Goal: Use online tool/utility: Utilize a website feature to perform a specific function

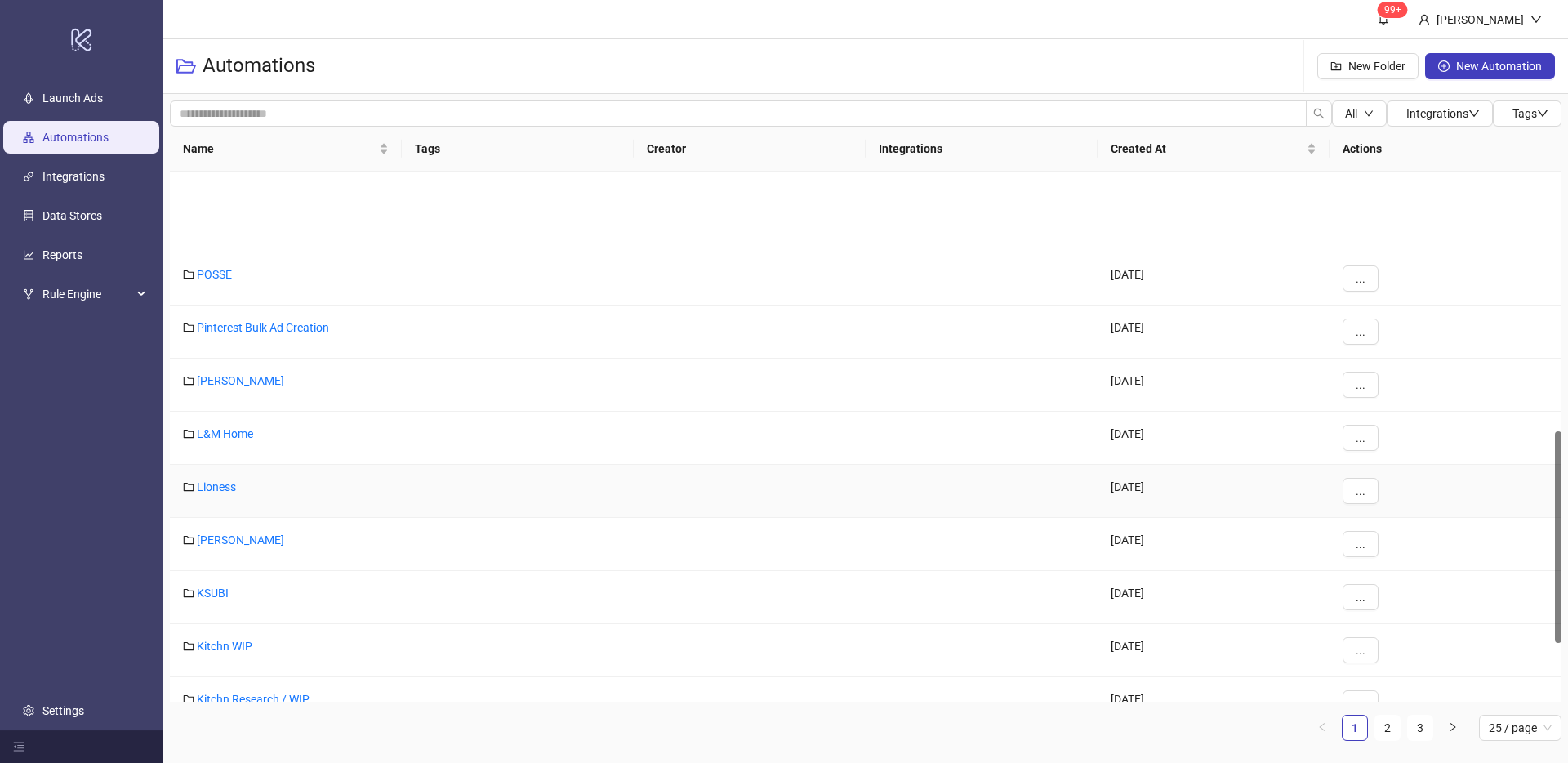
scroll to position [797, 0]
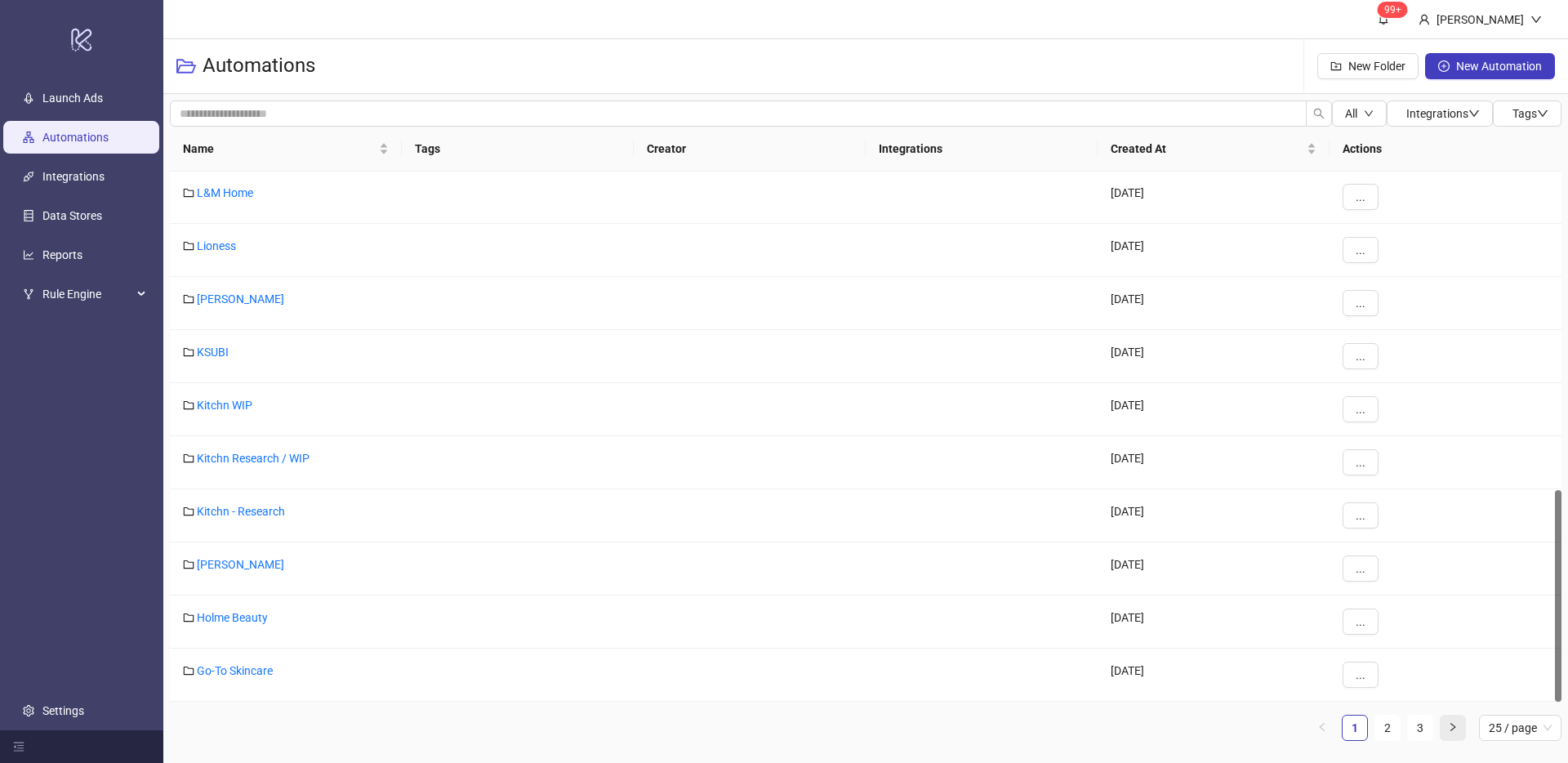
click at [1450, 731] on icon "right" at bounding box center [1453, 727] width 10 height 10
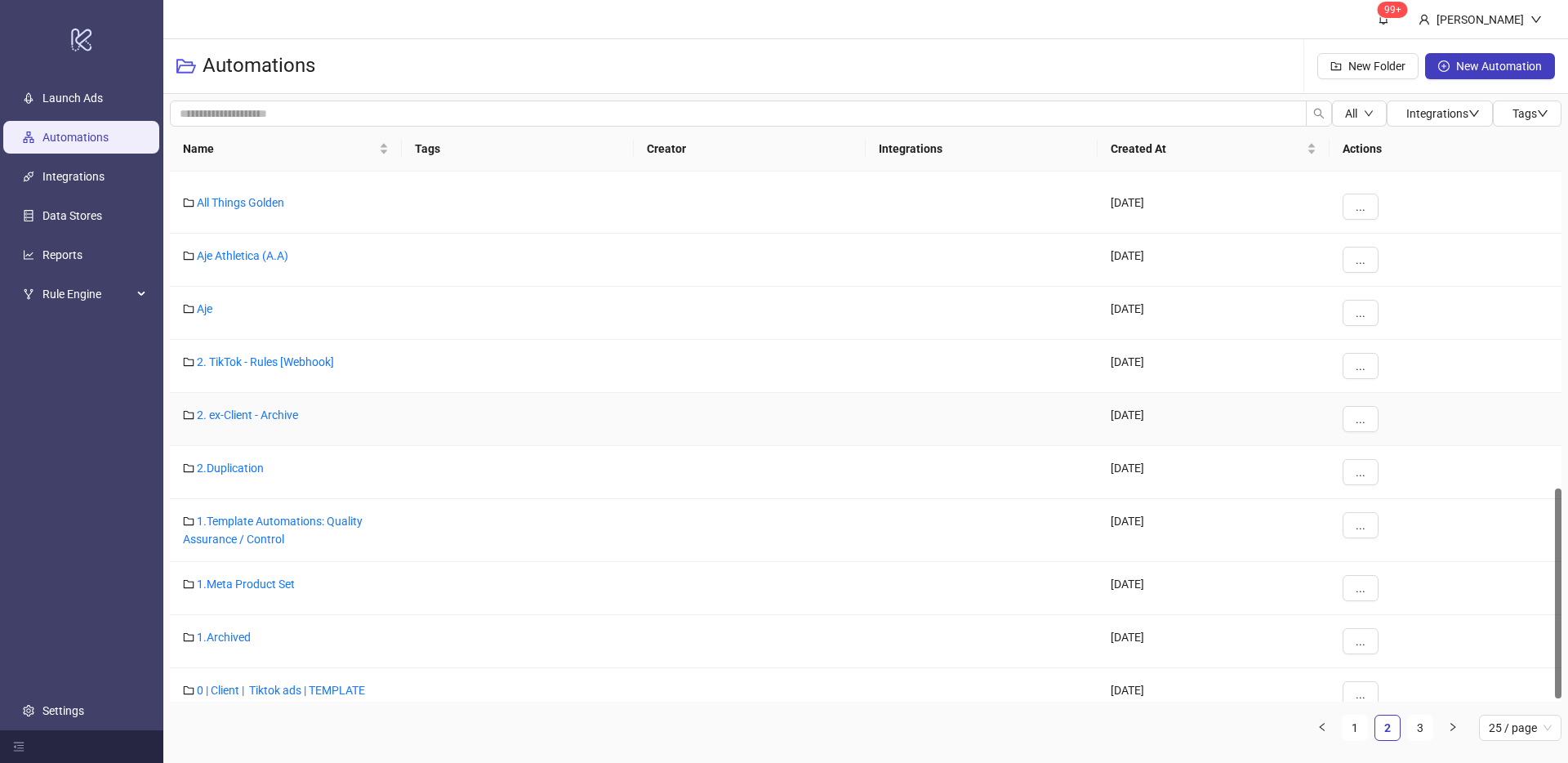
scroll to position [807, 0]
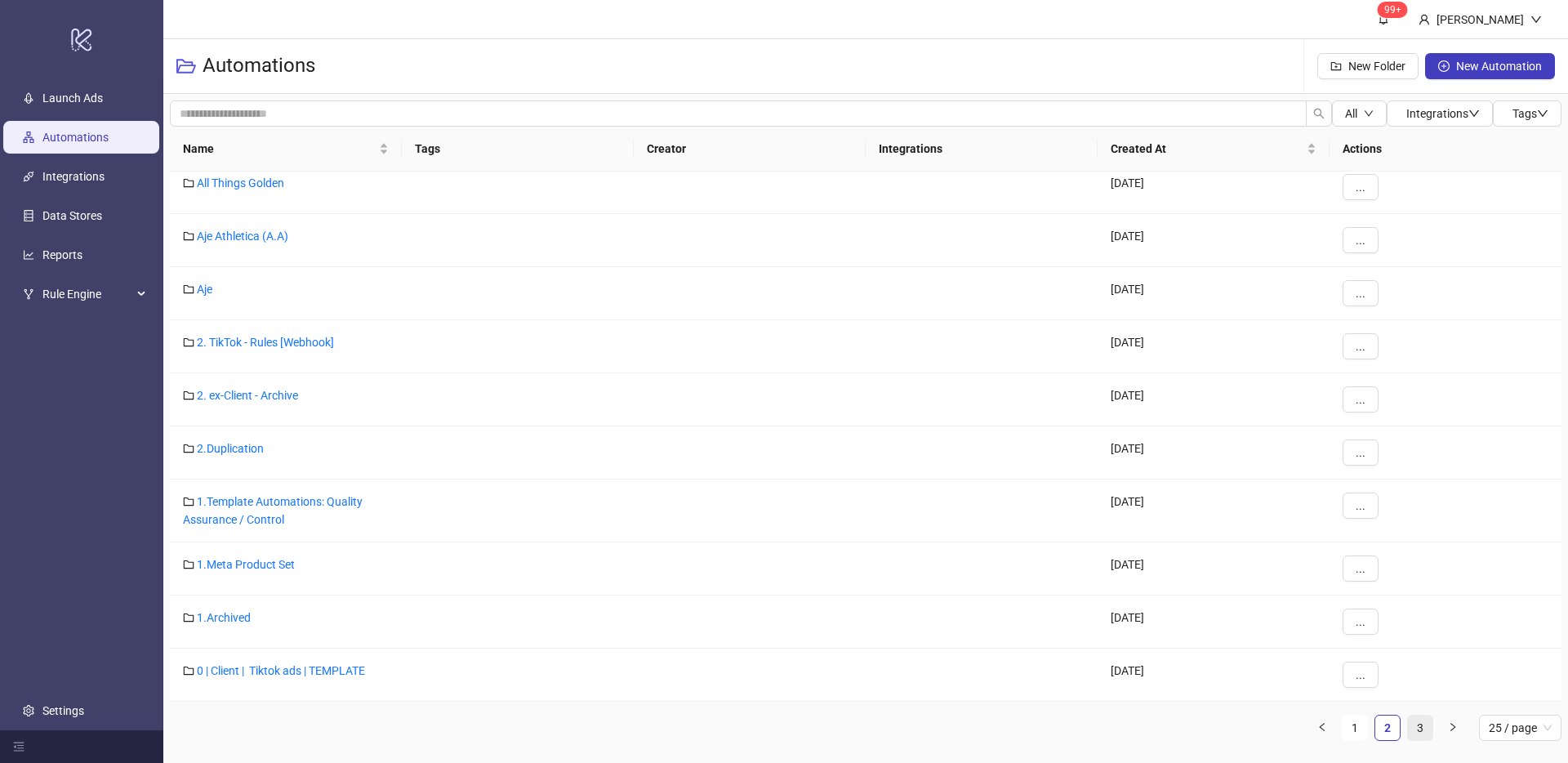
click at [1422, 724] on link "3" at bounding box center [1420, 727] width 24 height 24
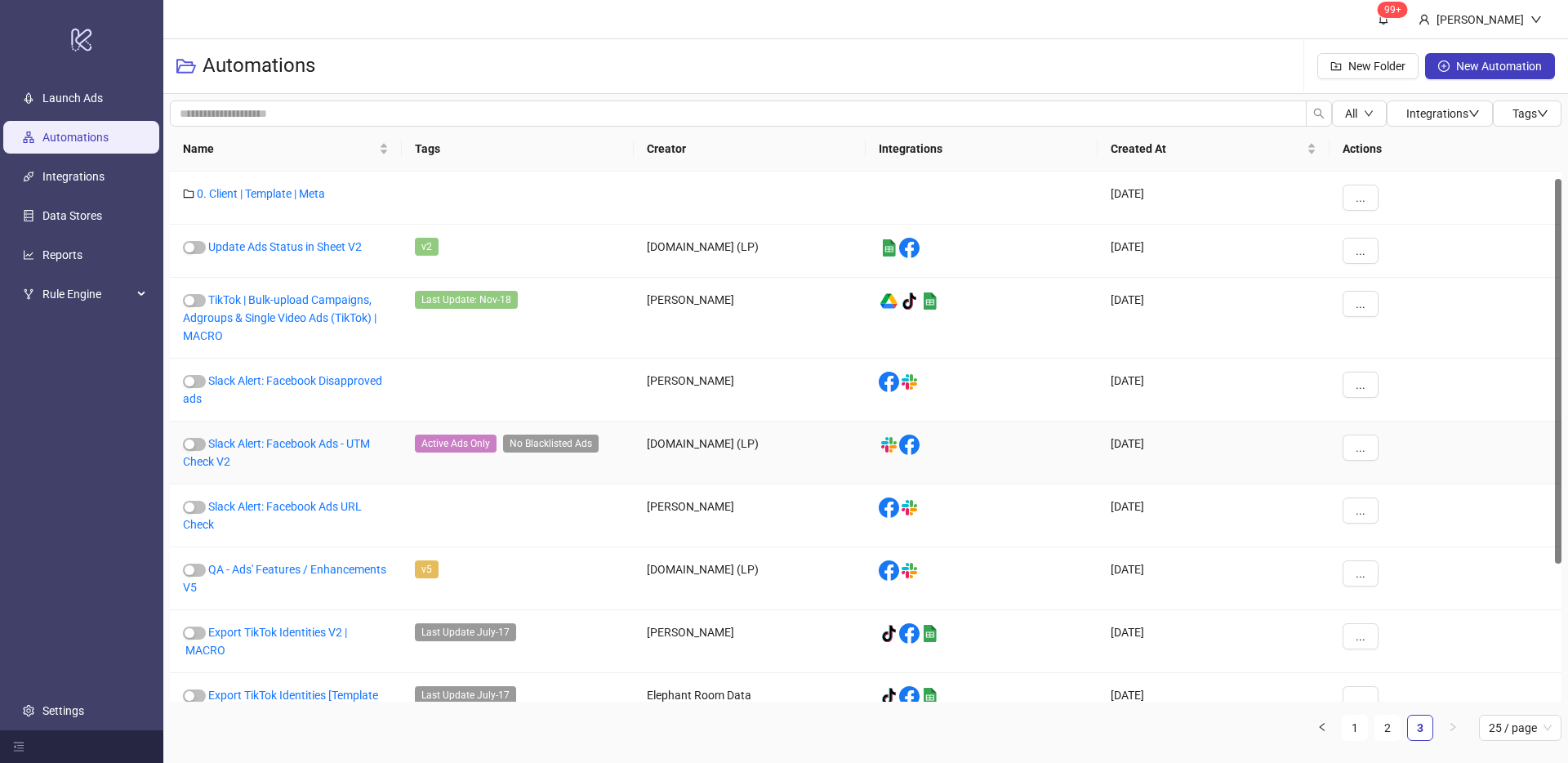
scroll to position [199, 0]
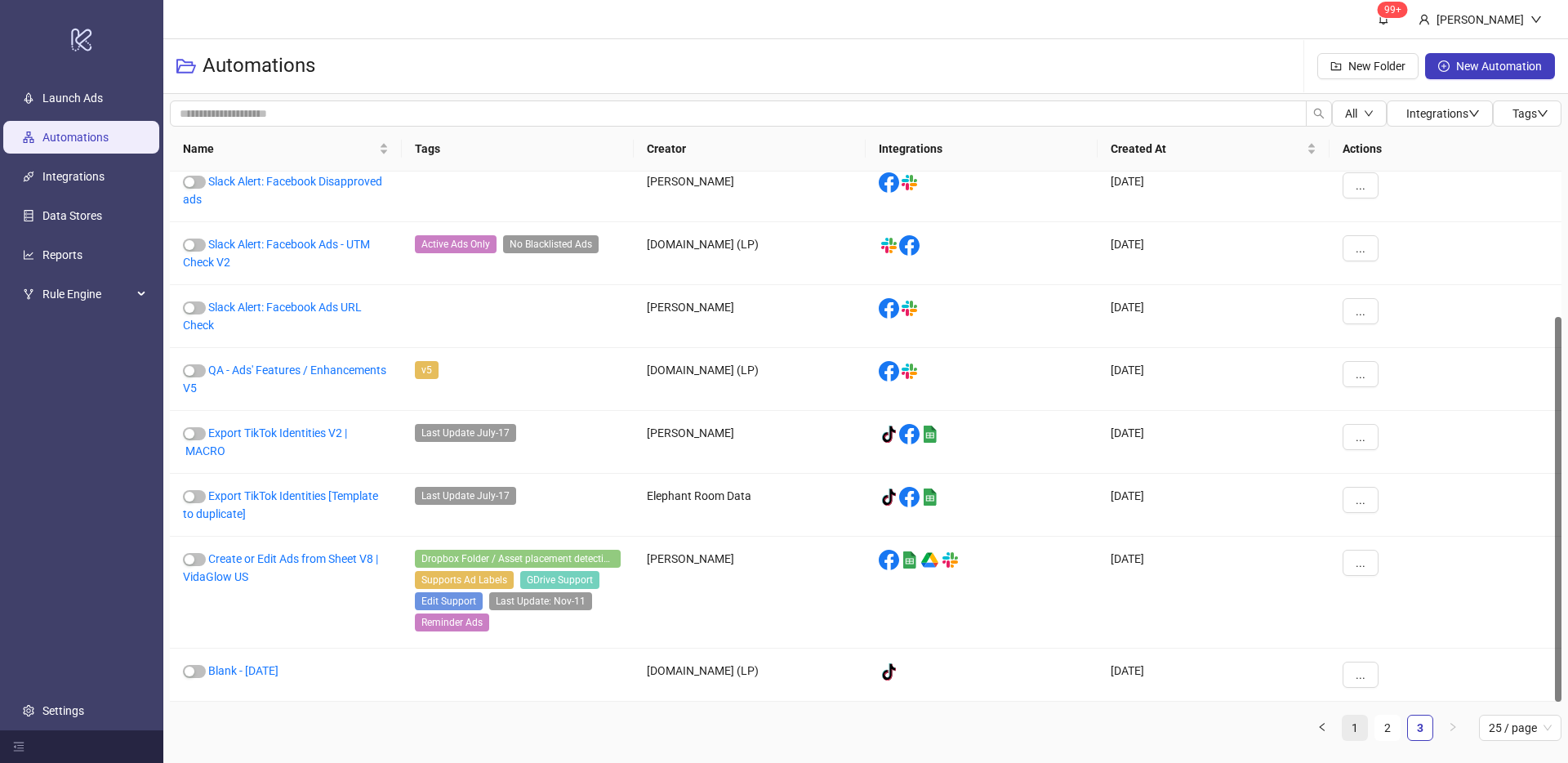
click at [1347, 734] on link "1" at bounding box center [1354, 727] width 24 height 24
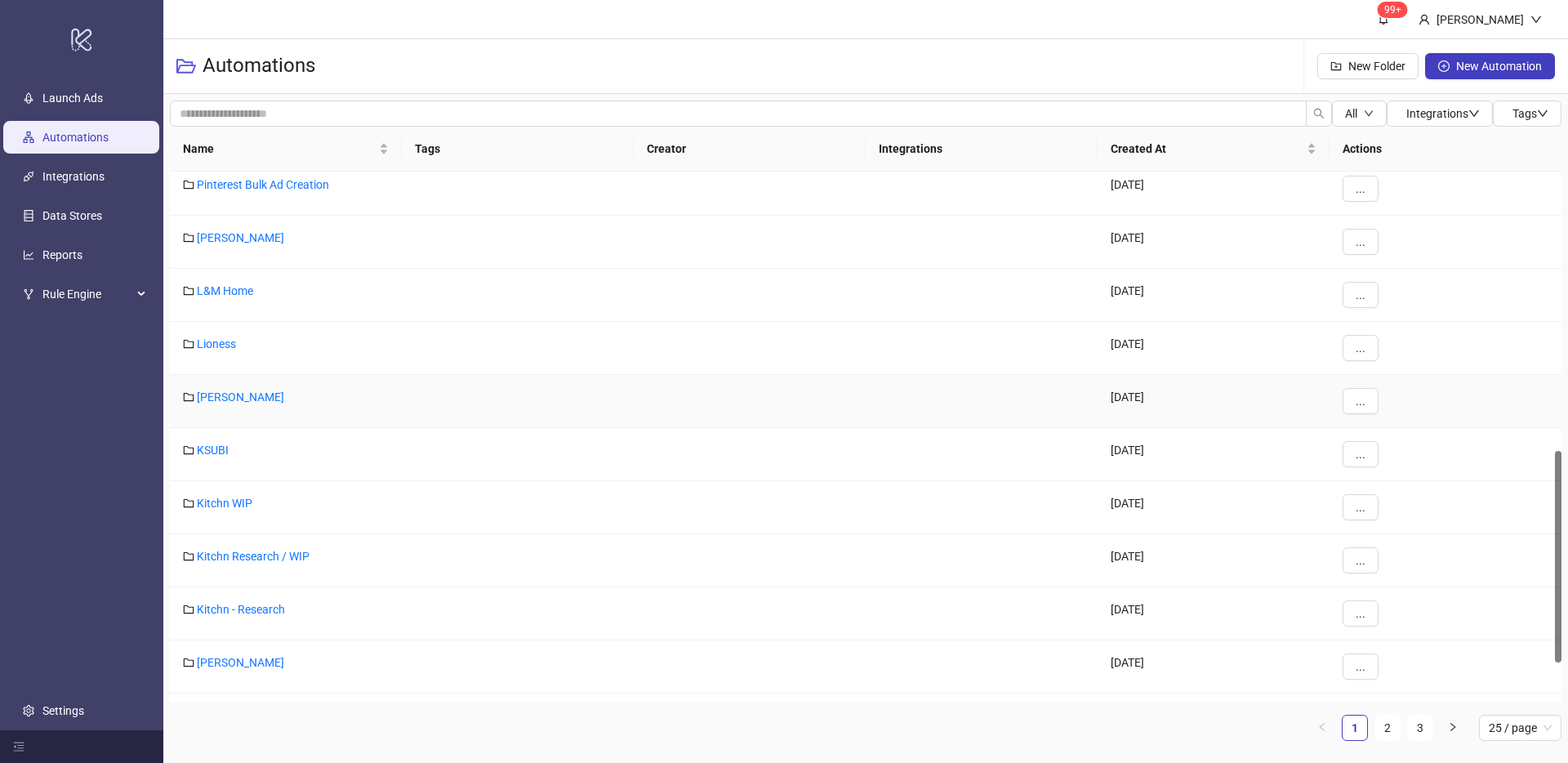
scroll to position [797, 0]
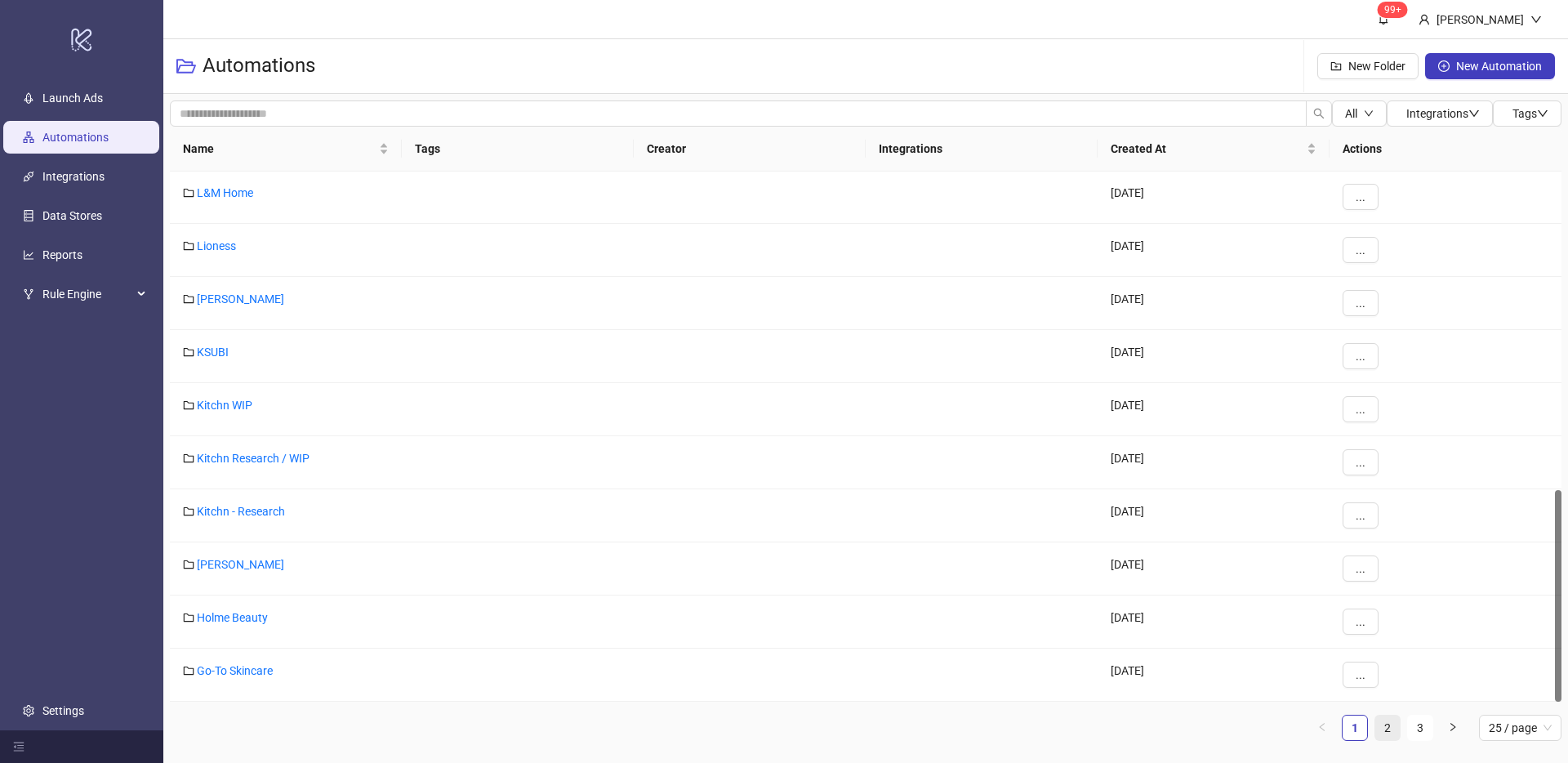
click at [1392, 728] on link "2" at bounding box center [1388, 727] width 24 height 24
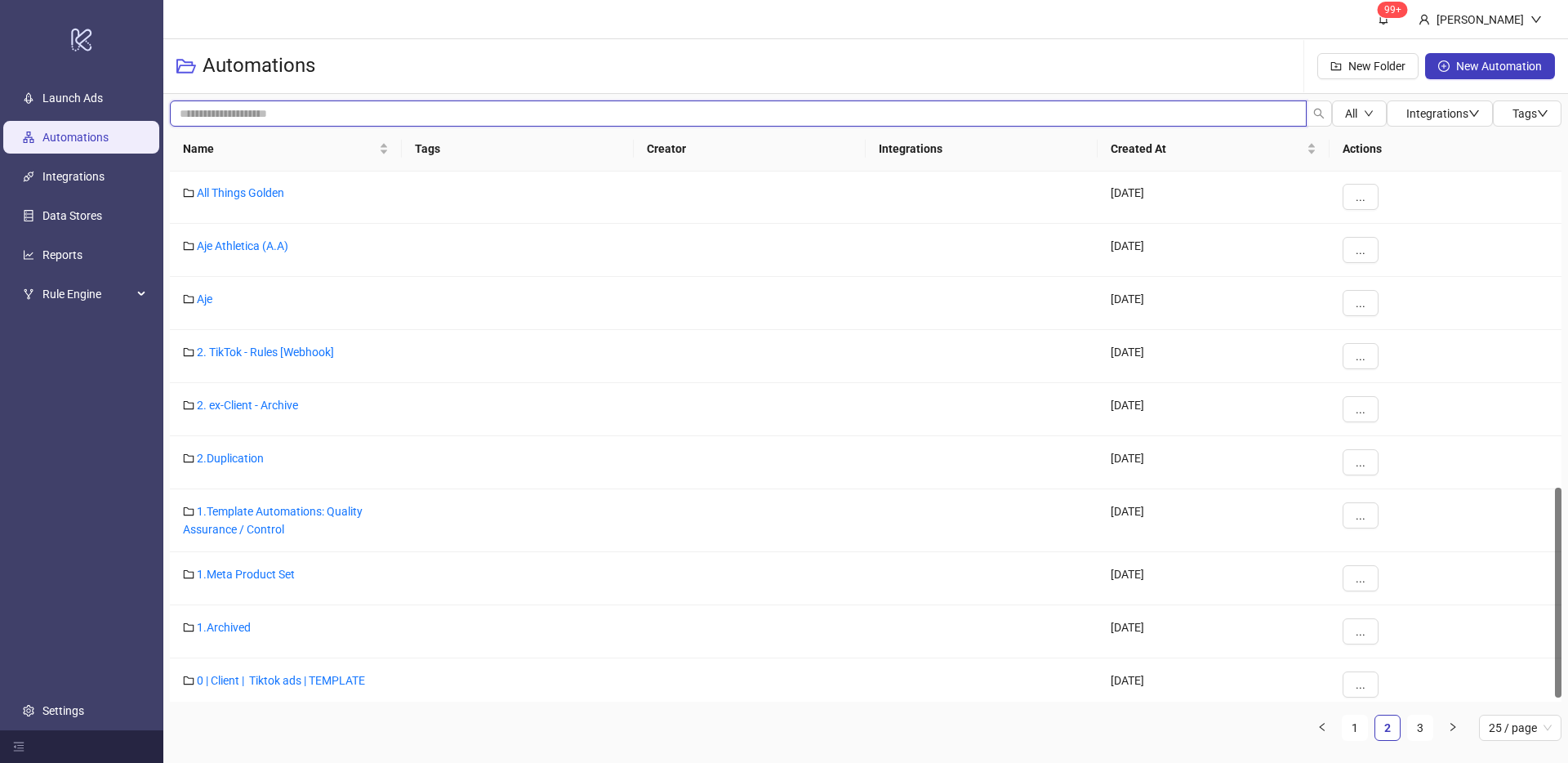
click at [306, 106] on input "search" at bounding box center [738, 114] width 1137 height 26
type input "***"
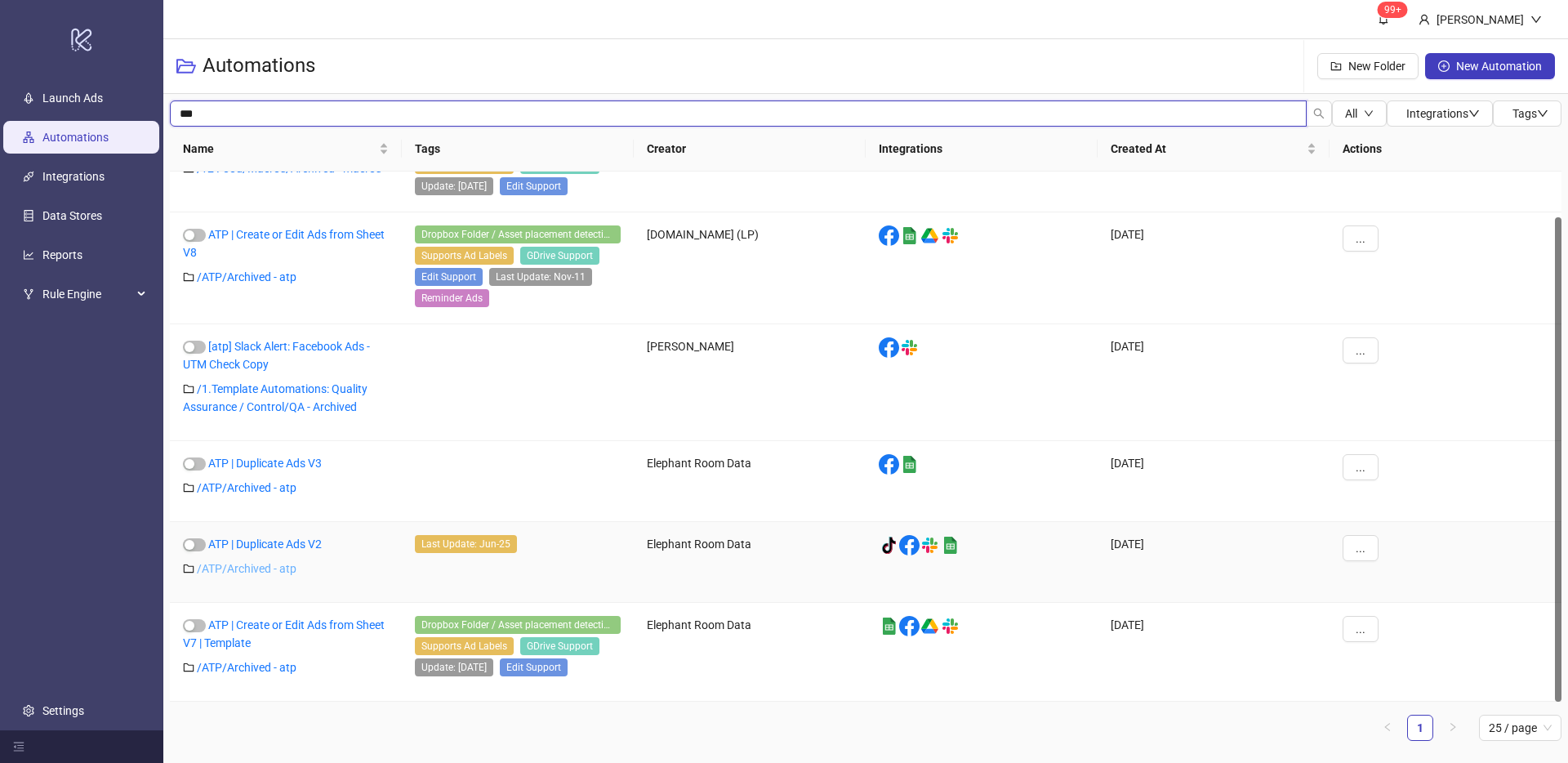
scroll to position [0, 0]
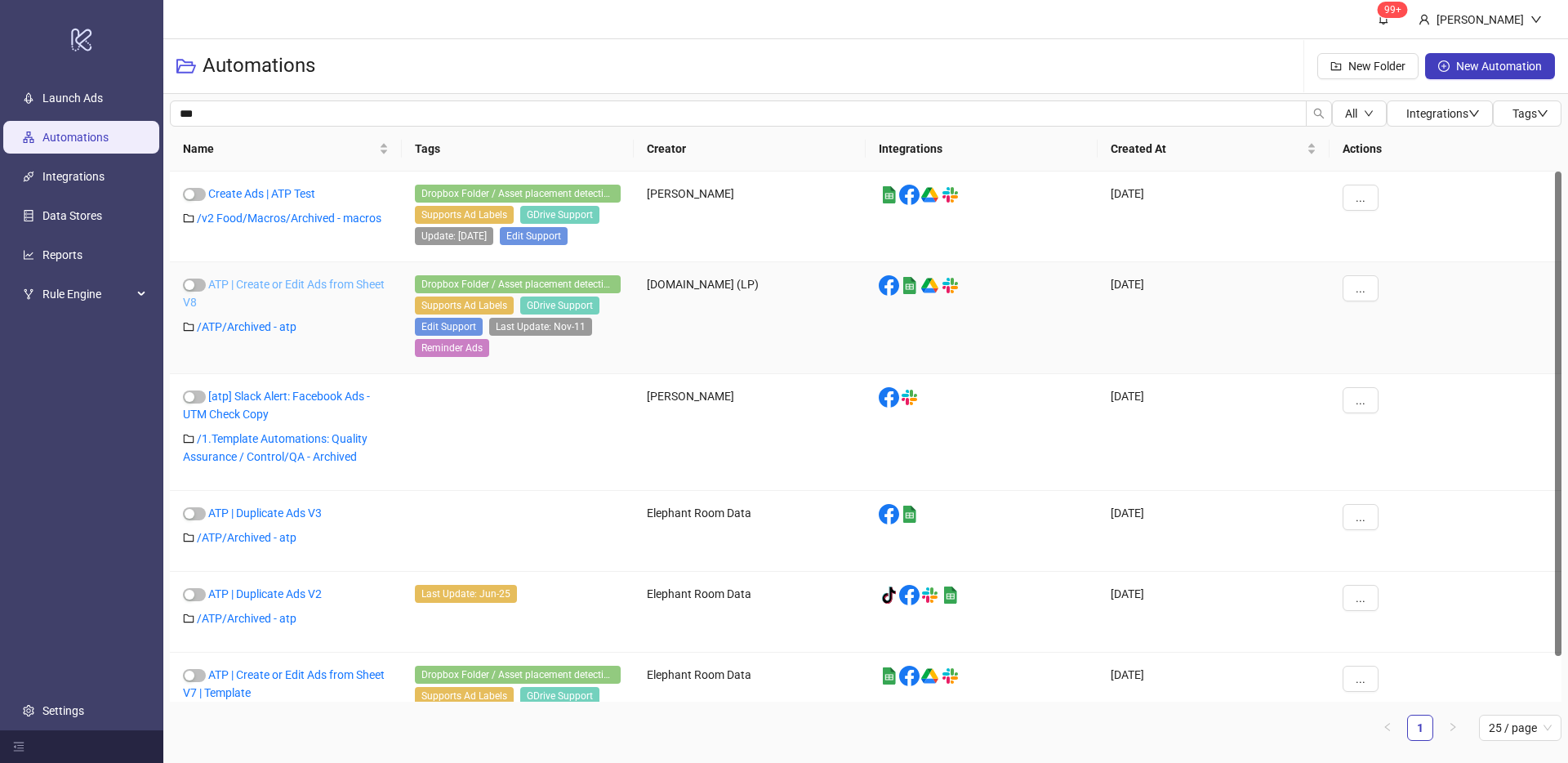
click at [298, 283] on link "ATP | Create or Edit Ads from Sheet V8" at bounding box center [284, 293] width 202 height 31
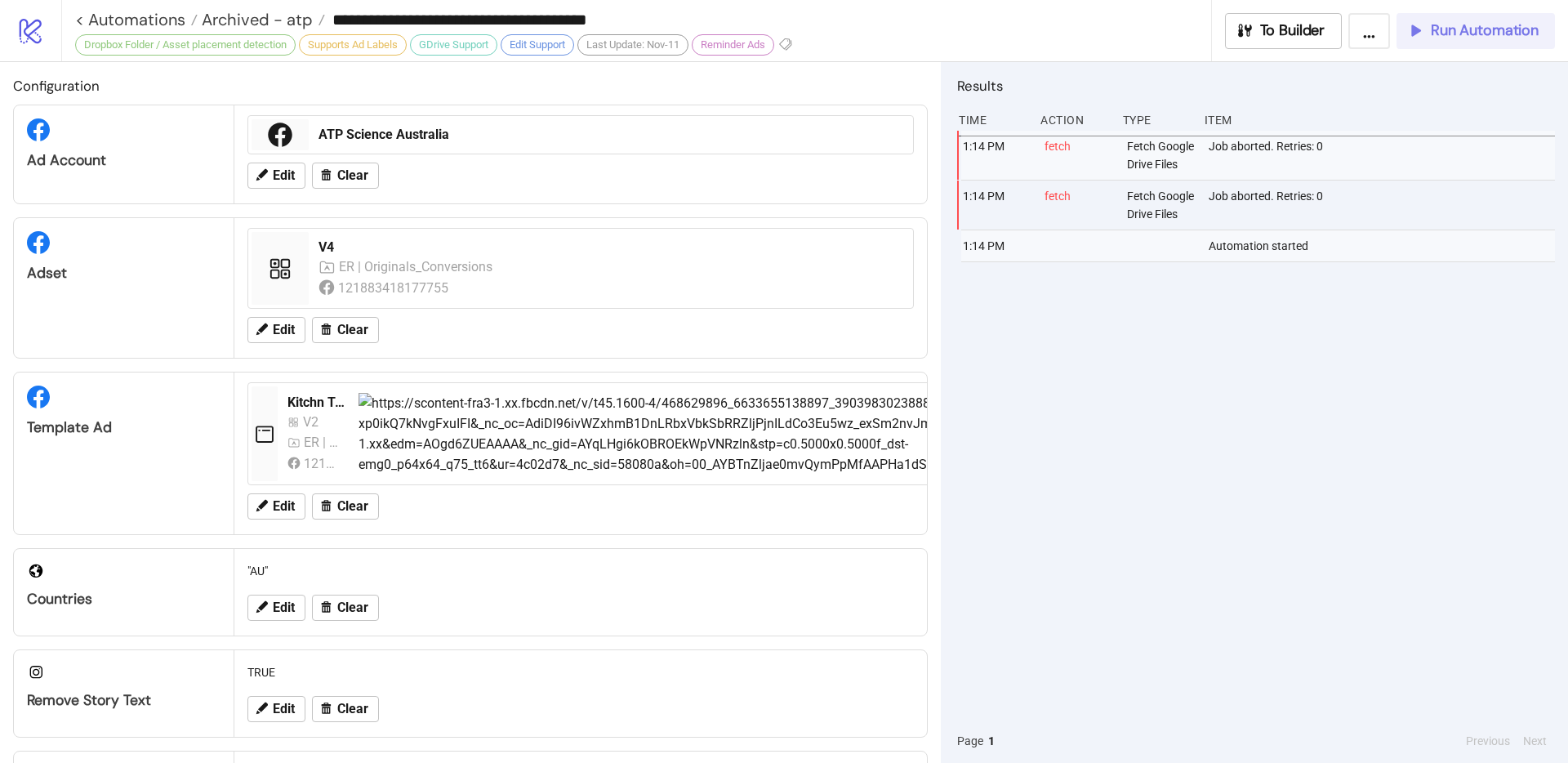
click at [1470, 27] on span "Run Automation" at bounding box center [1485, 30] width 108 height 19
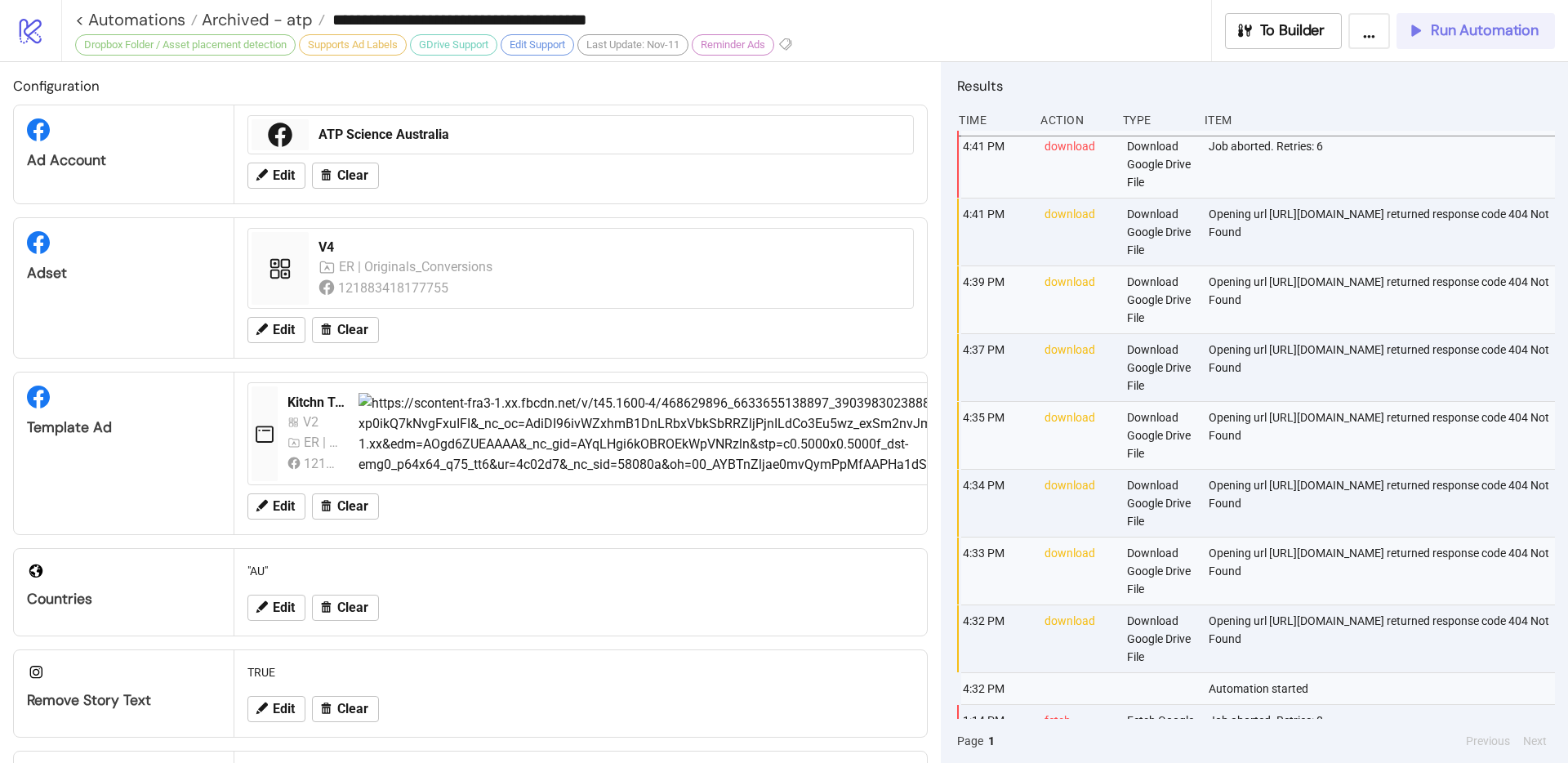
click at [1450, 39] on span "Run Automation" at bounding box center [1485, 30] width 108 height 19
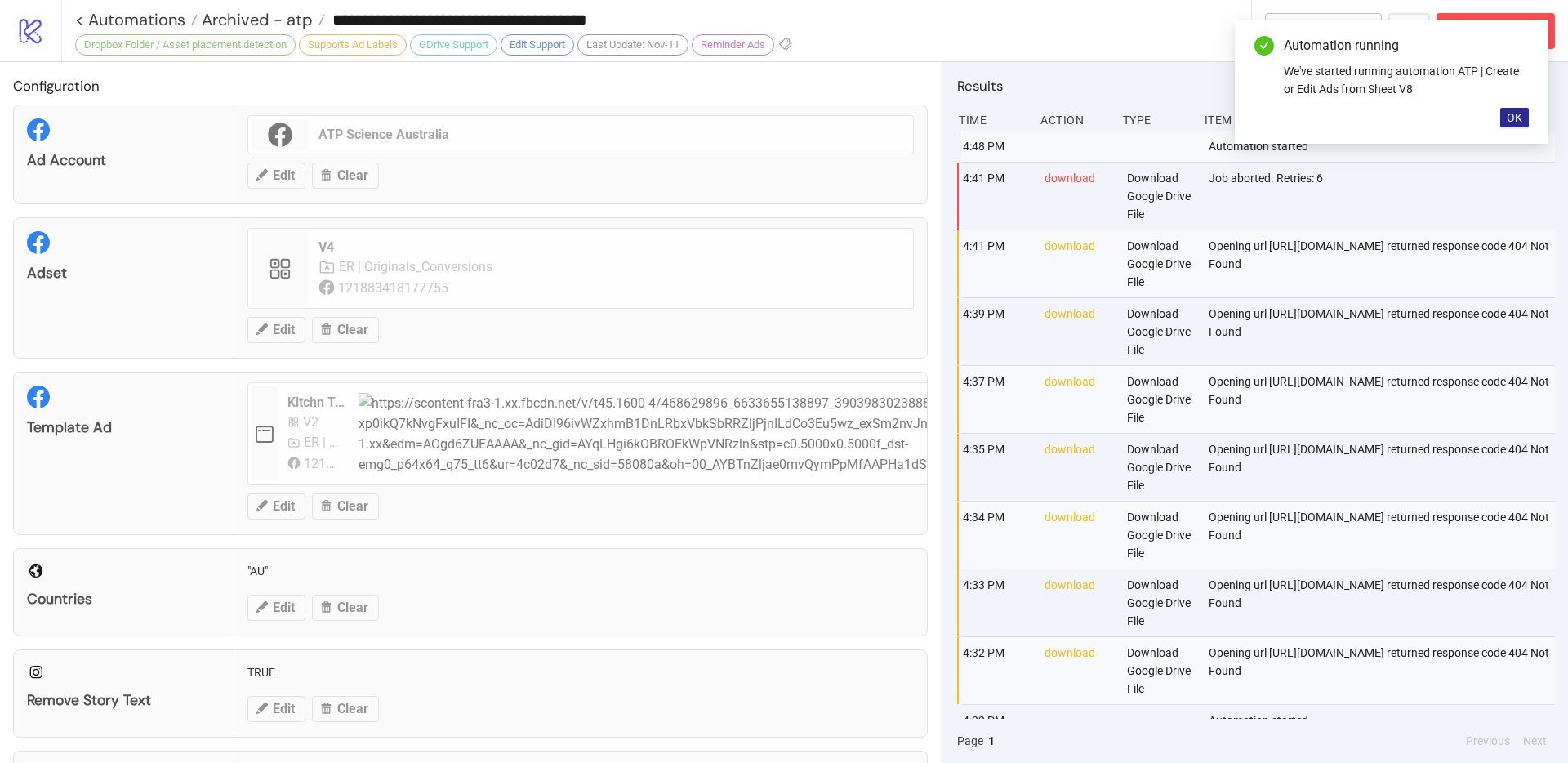
click at [1514, 116] on span "OK" at bounding box center [1515, 117] width 16 height 13
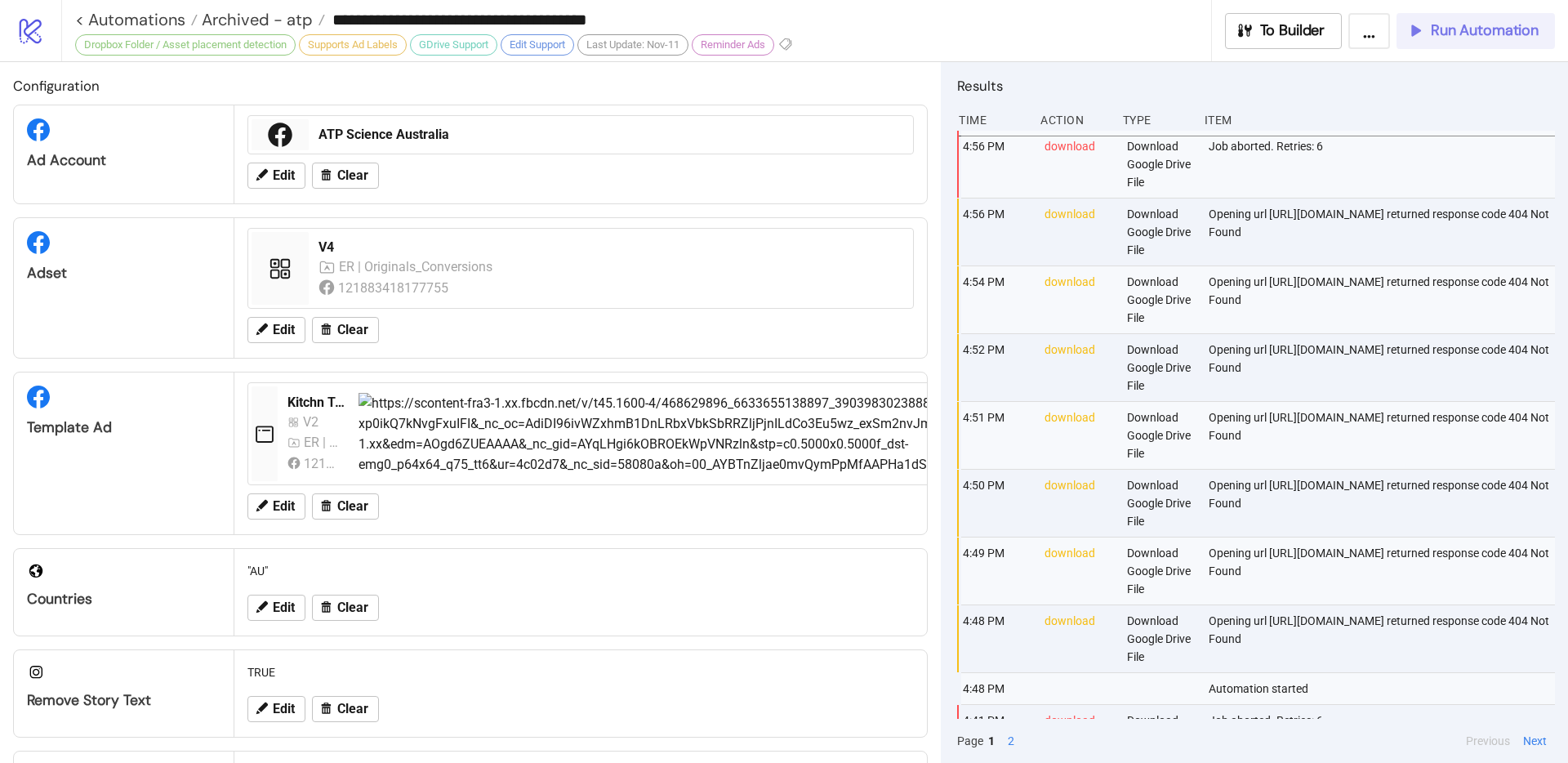
click at [1455, 27] on span "Run Automation" at bounding box center [1485, 30] width 108 height 19
click at [1453, 23] on span "Run Automation" at bounding box center [1485, 30] width 108 height 19
click at [1460, 23] on span "Run Automation" at bounding box center [1485, 30] width 108 height 19
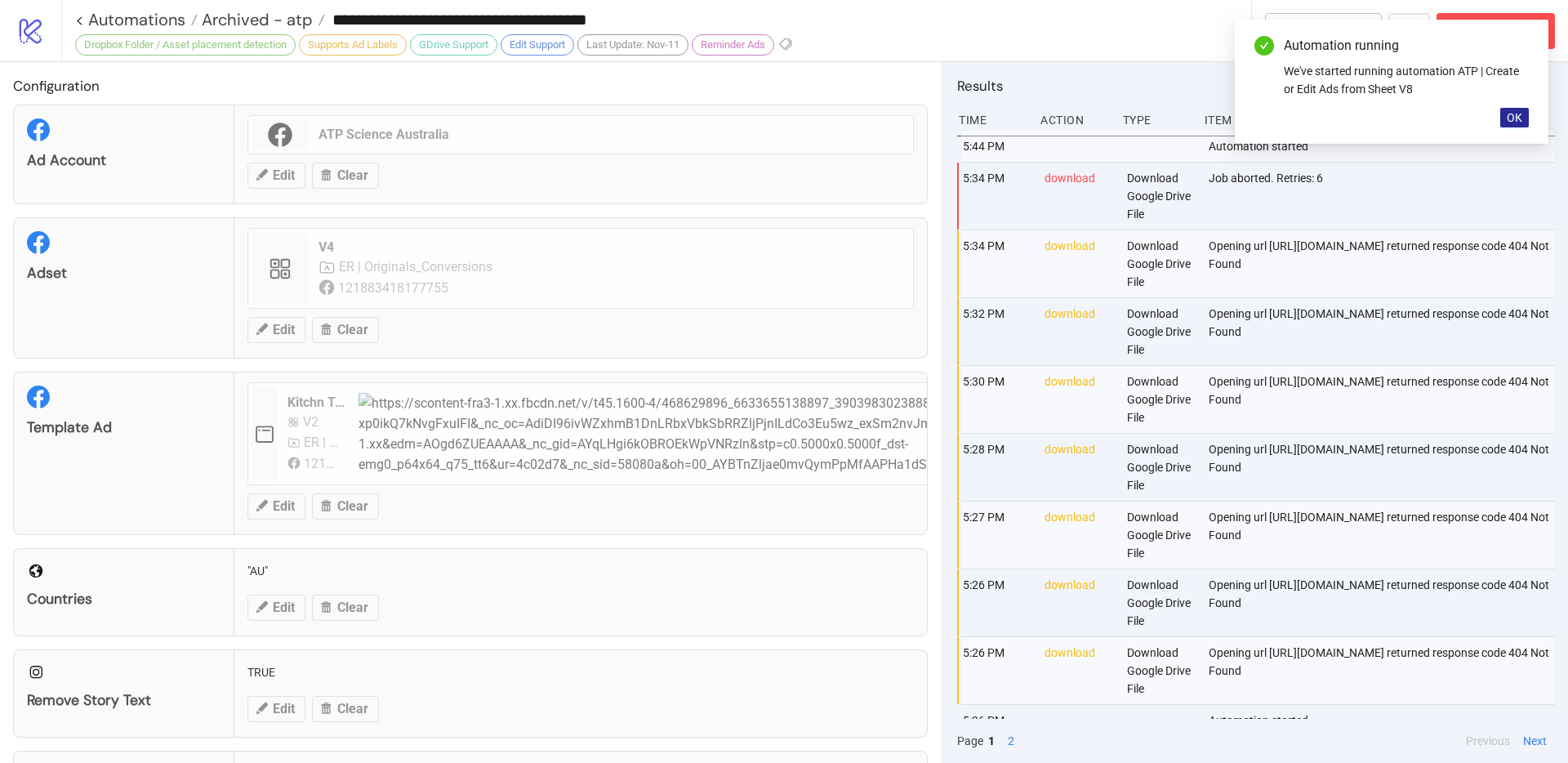
click at [1515, 119] on span "OK" at bounding box center [1515, 117] width 16 height 13
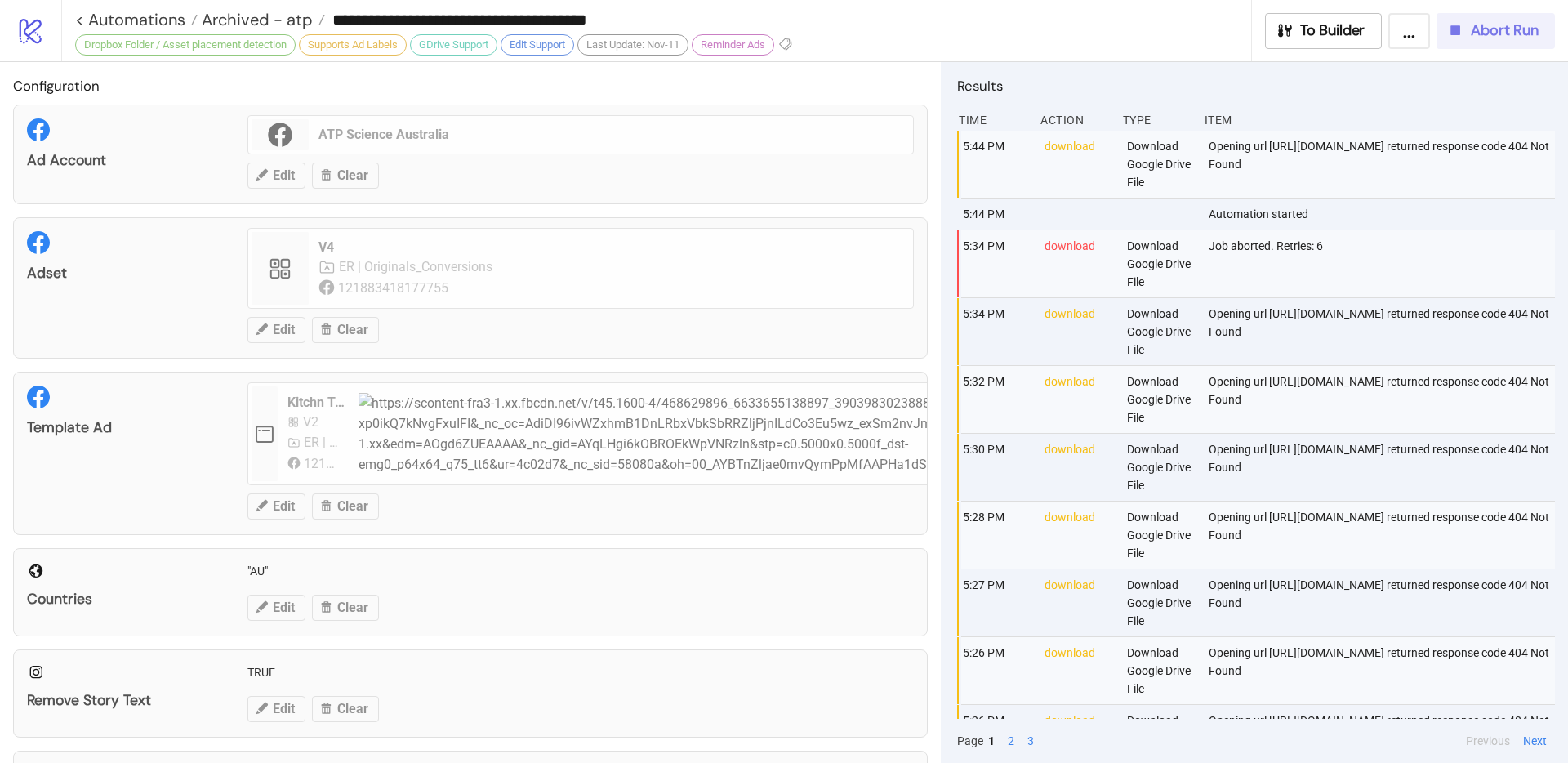
click at [1503, 28] on span "Abort Run" at bounding box center [1504, 30] width 68 height 19
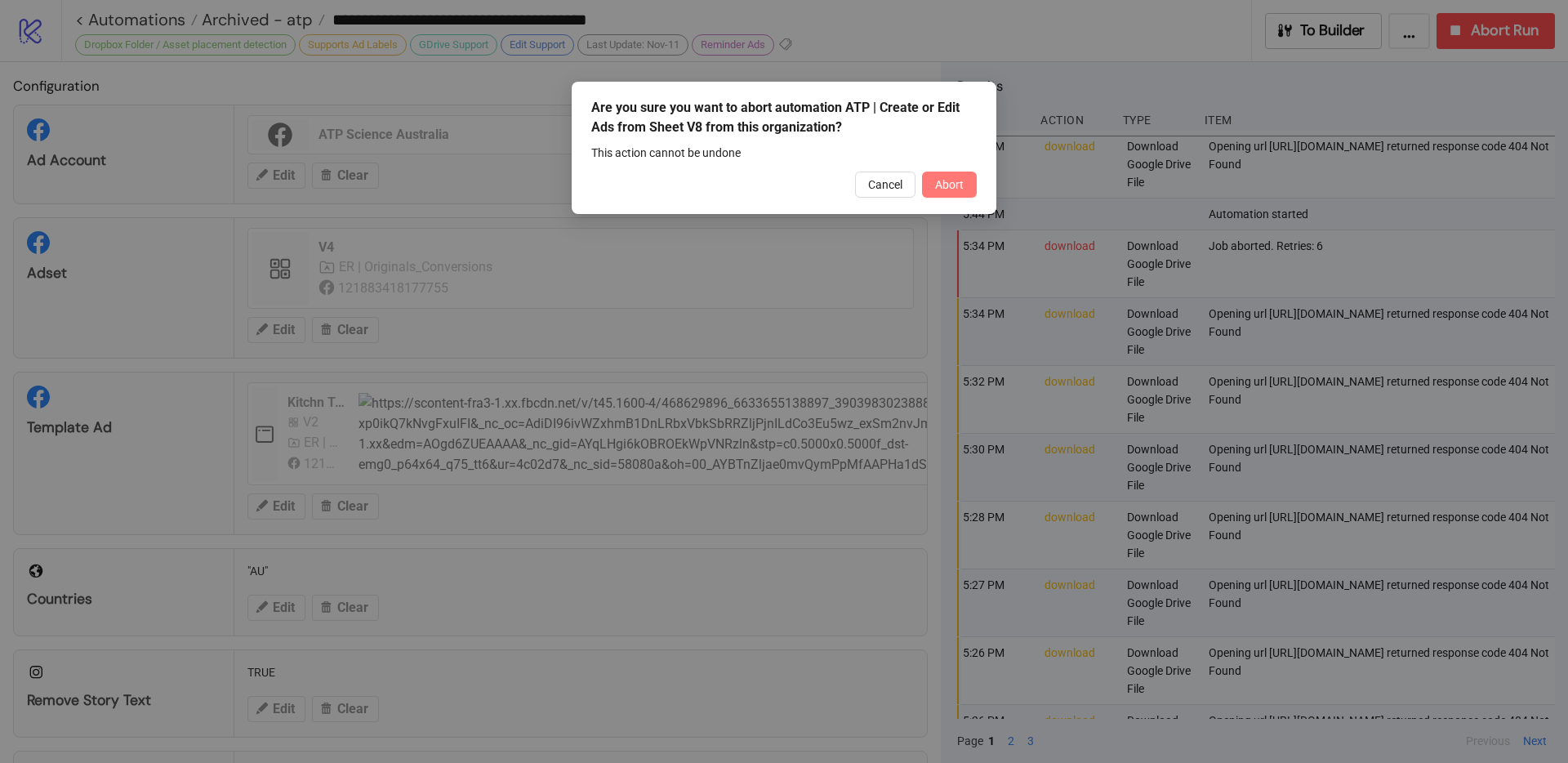
click at [937, 191] on button "Abort" at bounding box center [950, 184] width 55 height 26
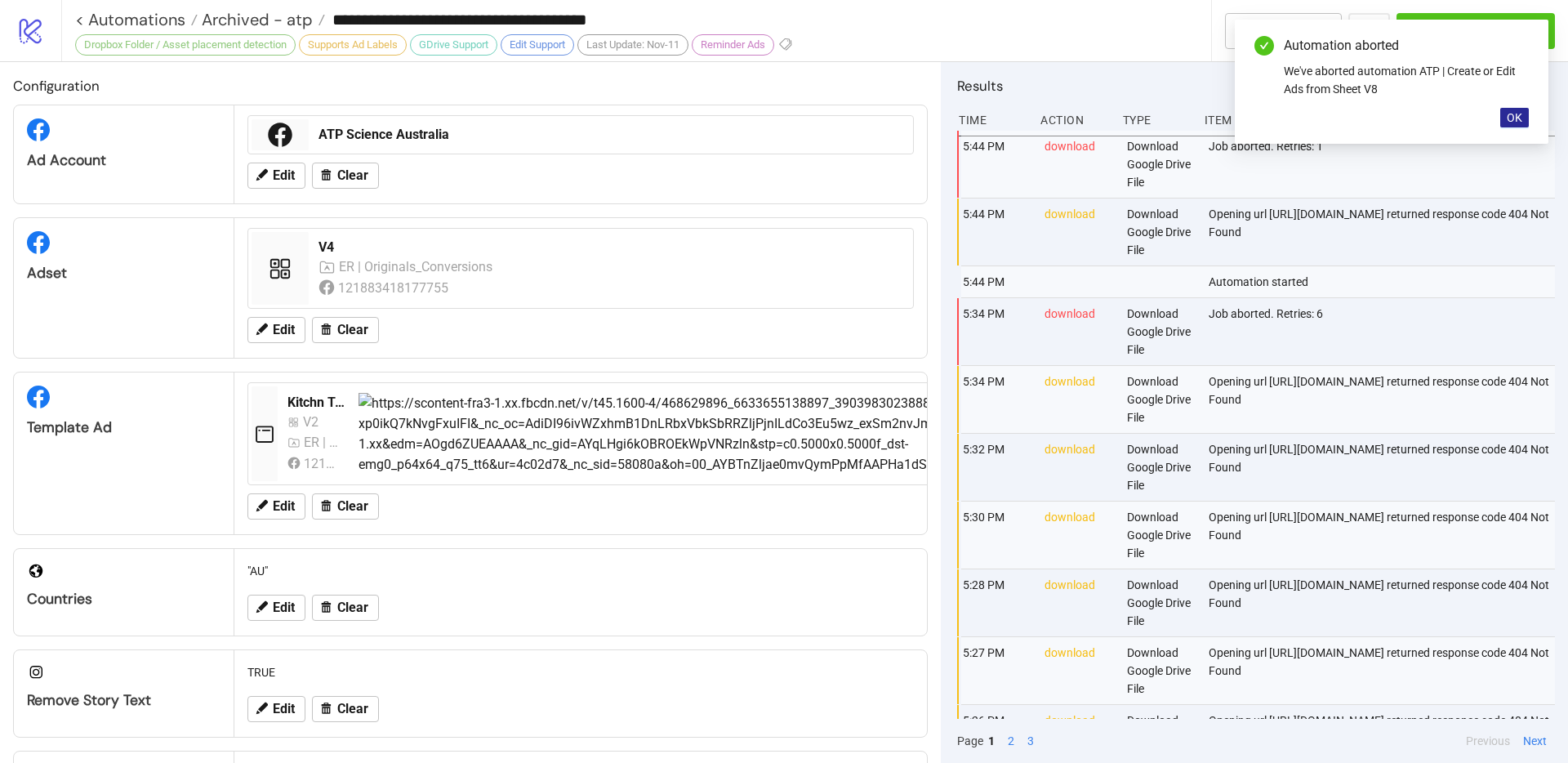
click at [1507, 115] on span "OK" at bounding box center [1515, 117] width 16 height 13
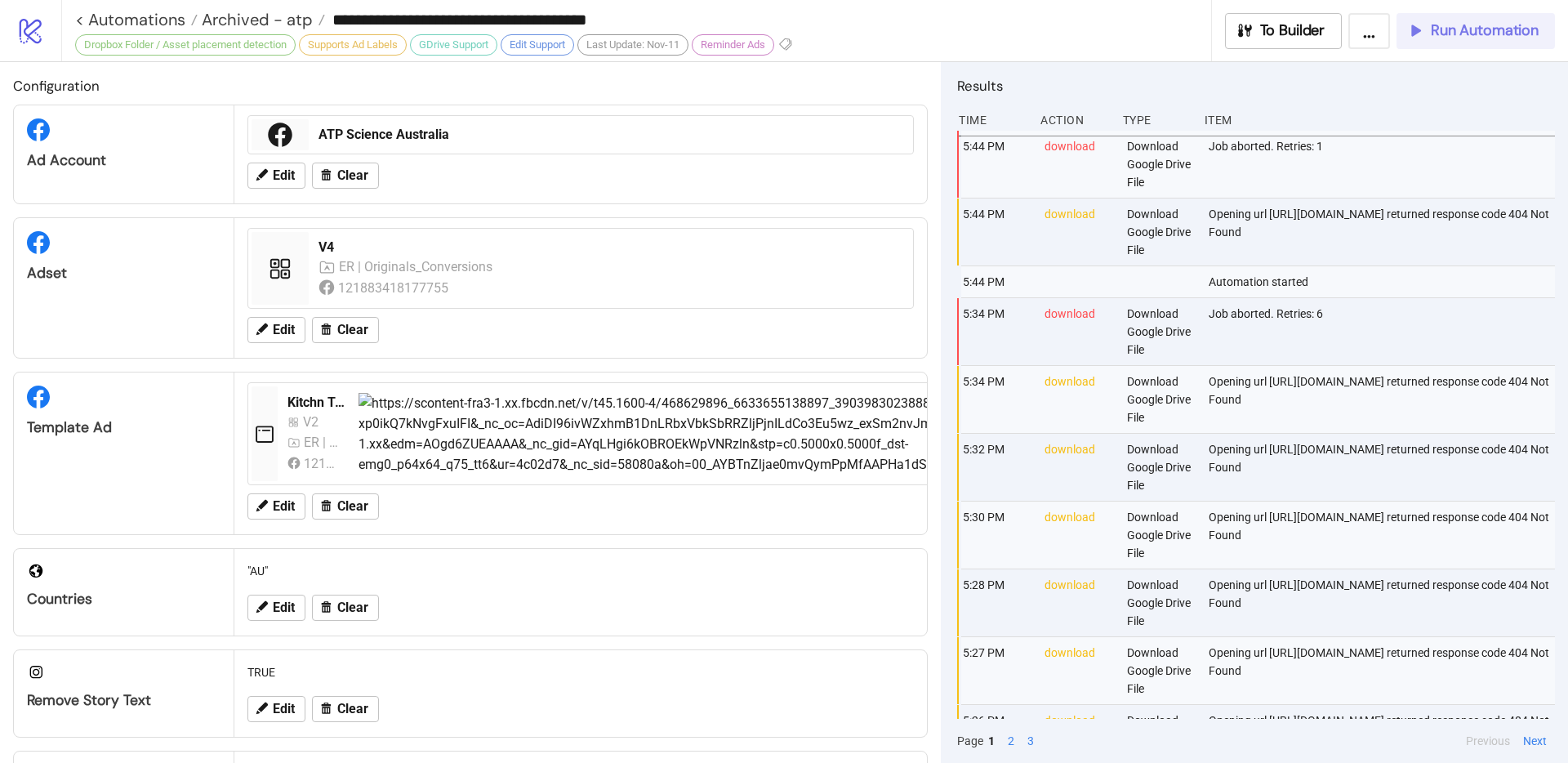
click at [1483, 33] on span "Run Automation" at bounding box center [1485, 30] width 108 height 19
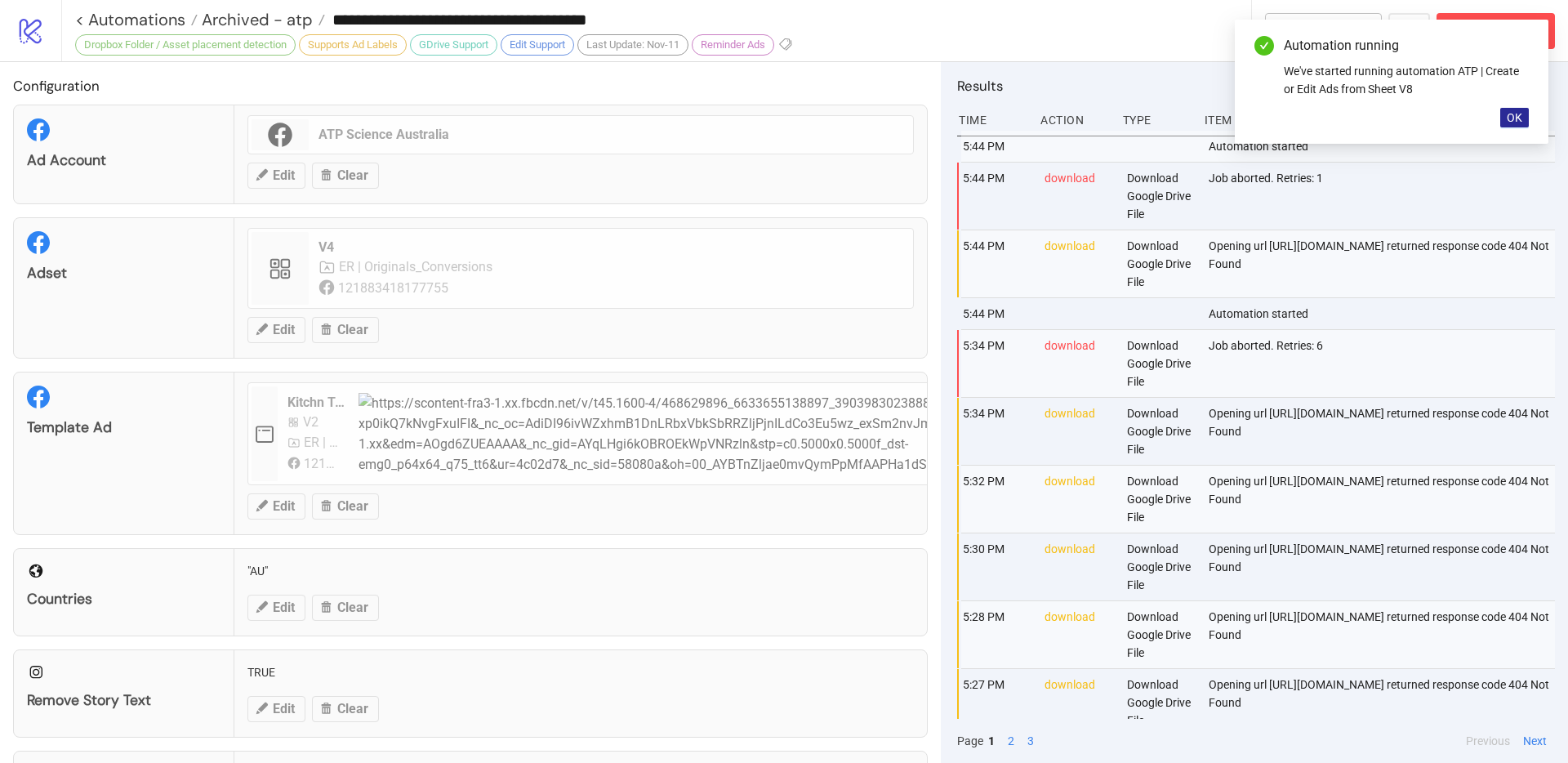
click at [1507, 117] on span "OK" at bounding box center [1515, 117] width 16 height 13
